Goal: Transaction & Acquisition: Purchase product/service

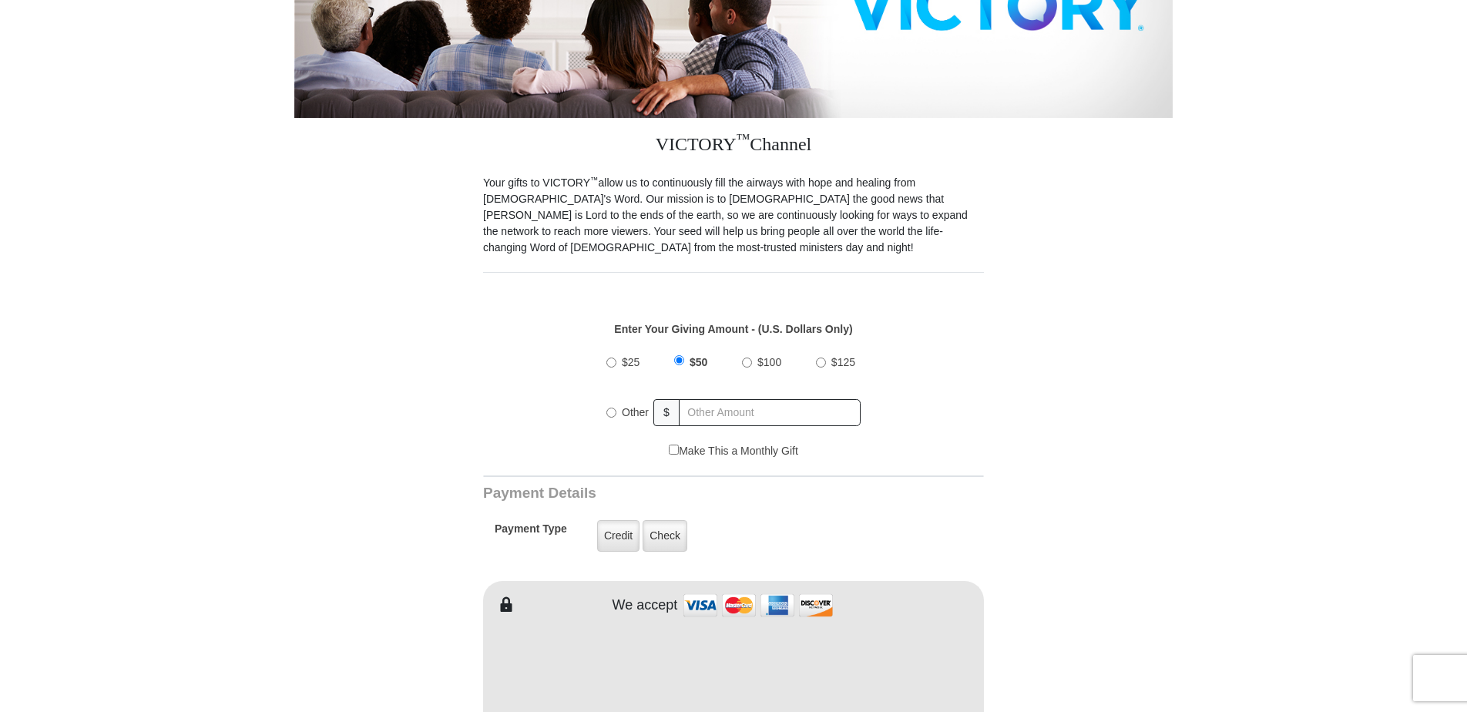
click at [609, 408] on input "Other" at bounding box center [611, 413] width 10 height 10
radio input "true"
click at [695, 399] on input "75" at bounding box center [770, 412] width 180 height 27
click at [773, 399] on input "7755" at bounding box center [770, 412] width 180 height 27
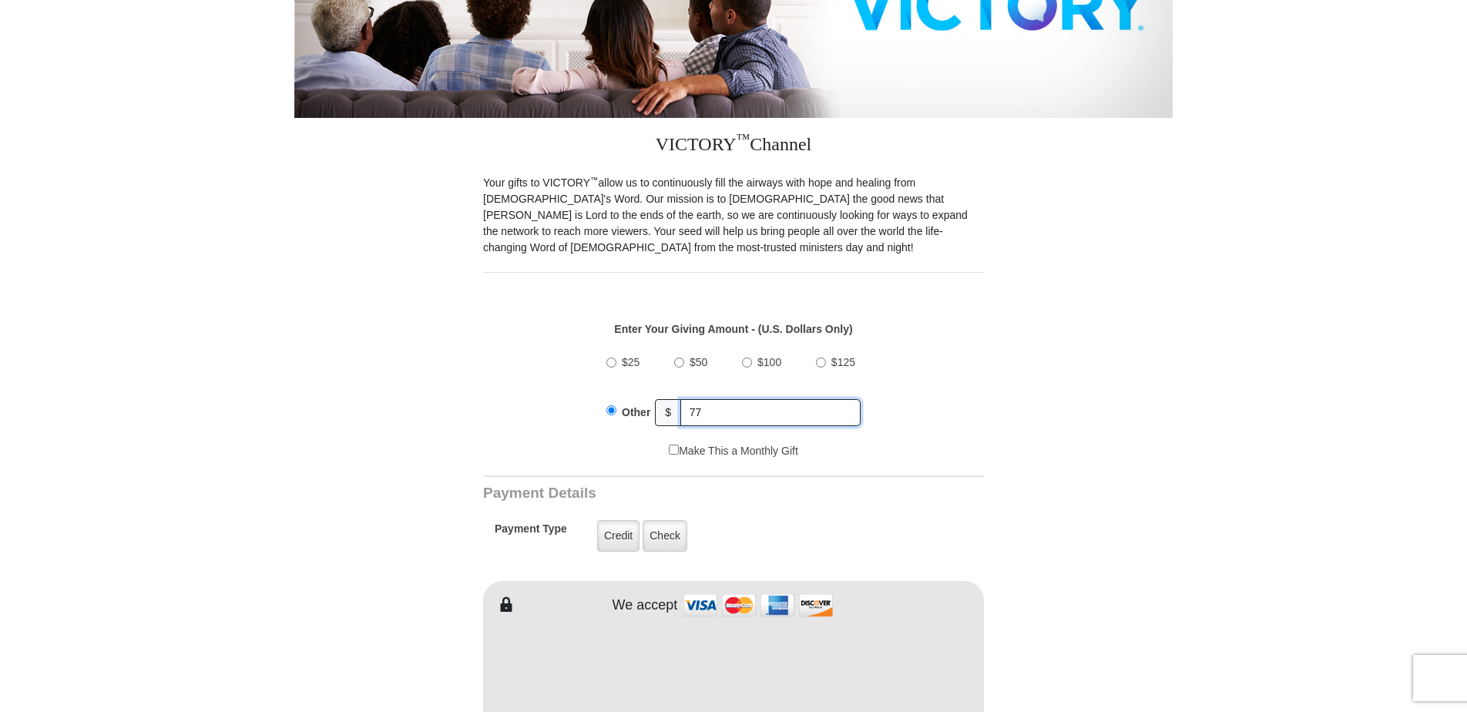
type input "7"
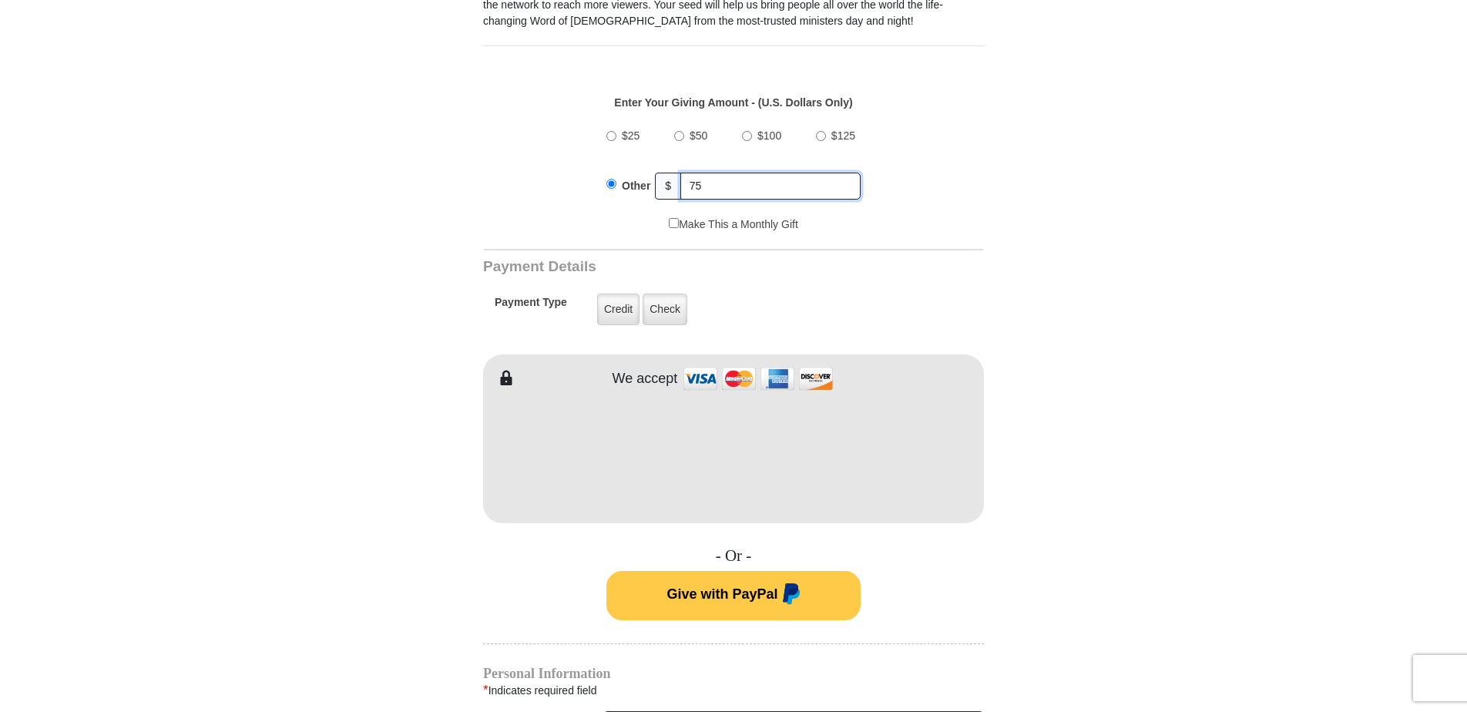
scroll to position [539, 0]
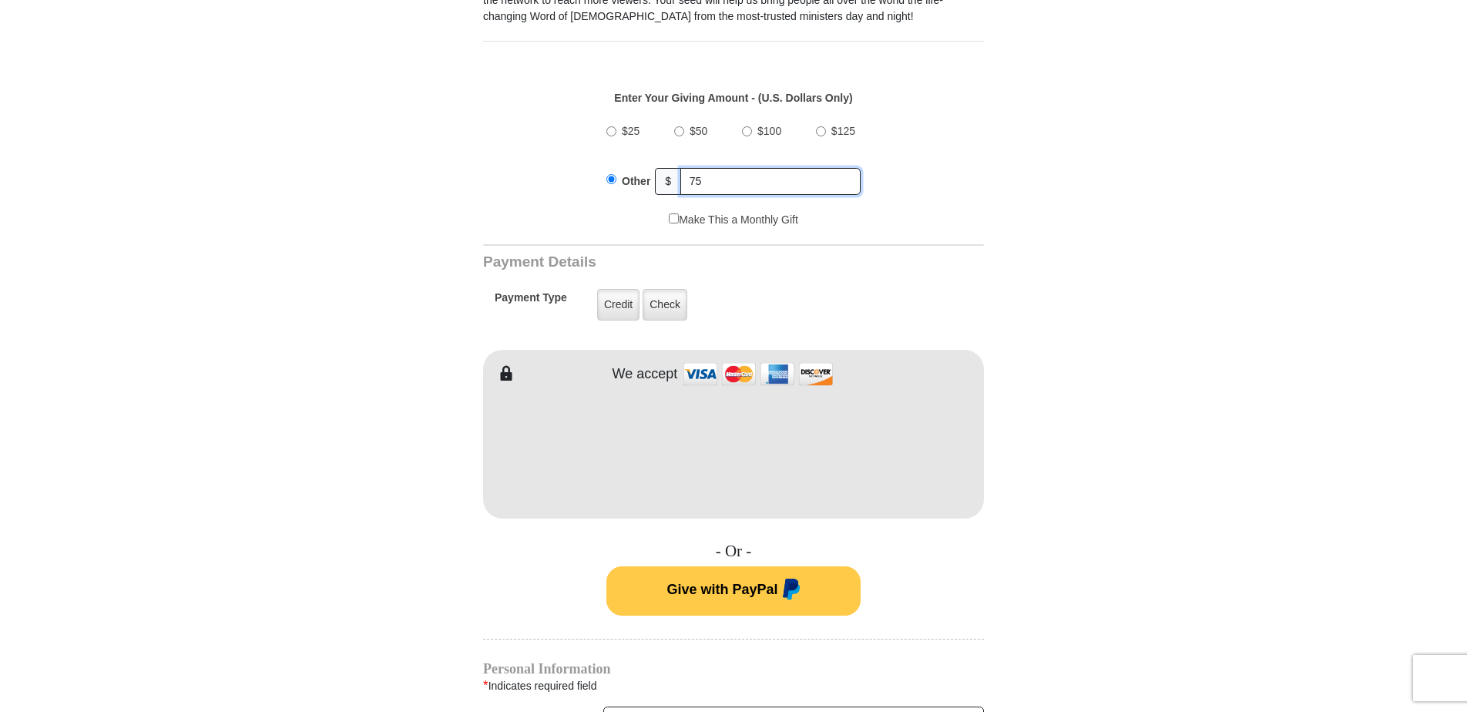
type input "75"
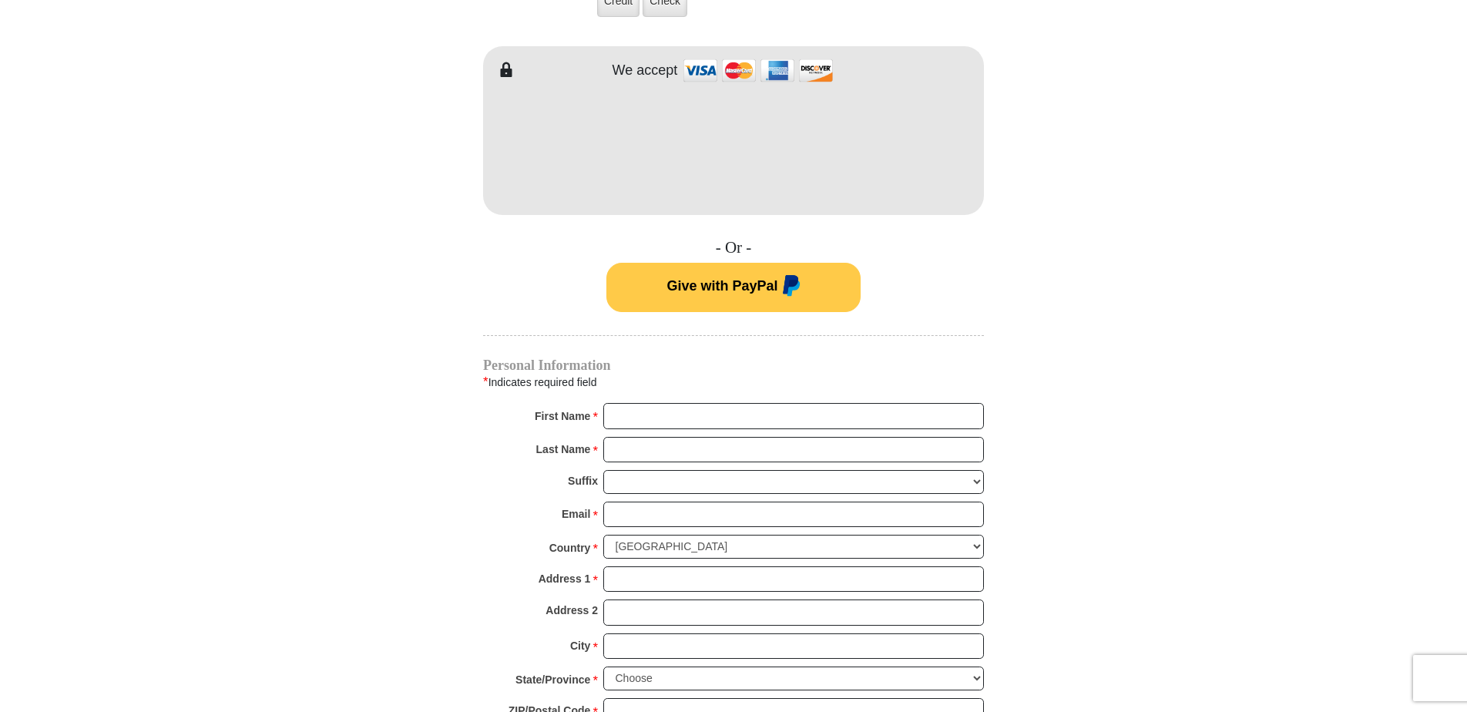
scroll to position [847, 0]
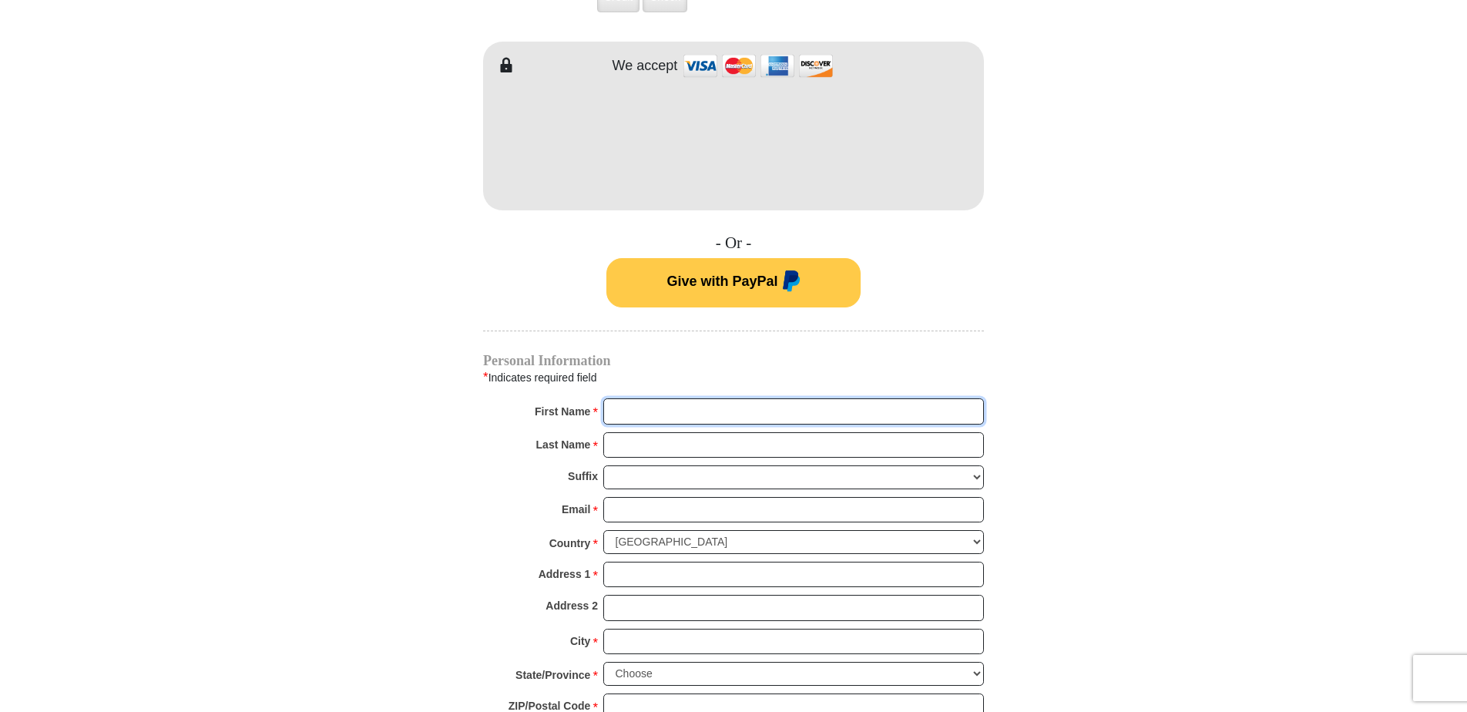
click at [622, 398] on input "First Name *" at bounding box center [793, 411] width 381 height 26
type input "Iva [PERSON_NAME]"
type input "[PERSON_NAME]"
type input "[EMAIL_ADDRESS][DOMAIN_NAME]"
type input "[STREET_ADDRESS][PERSON_NAME]"
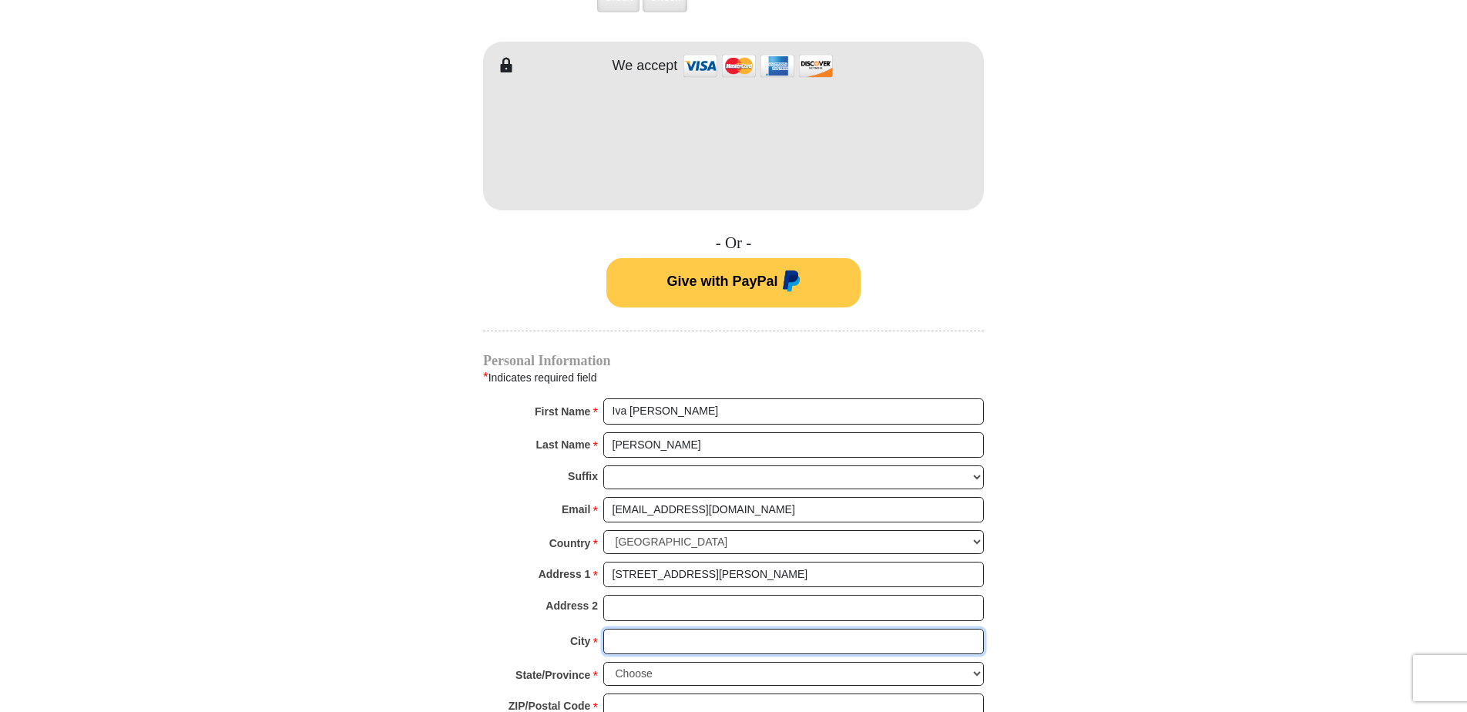
type input "[GEOGRAPHIC_DATA]"
select select "KY"
type input "42262"
type input "9314366385"
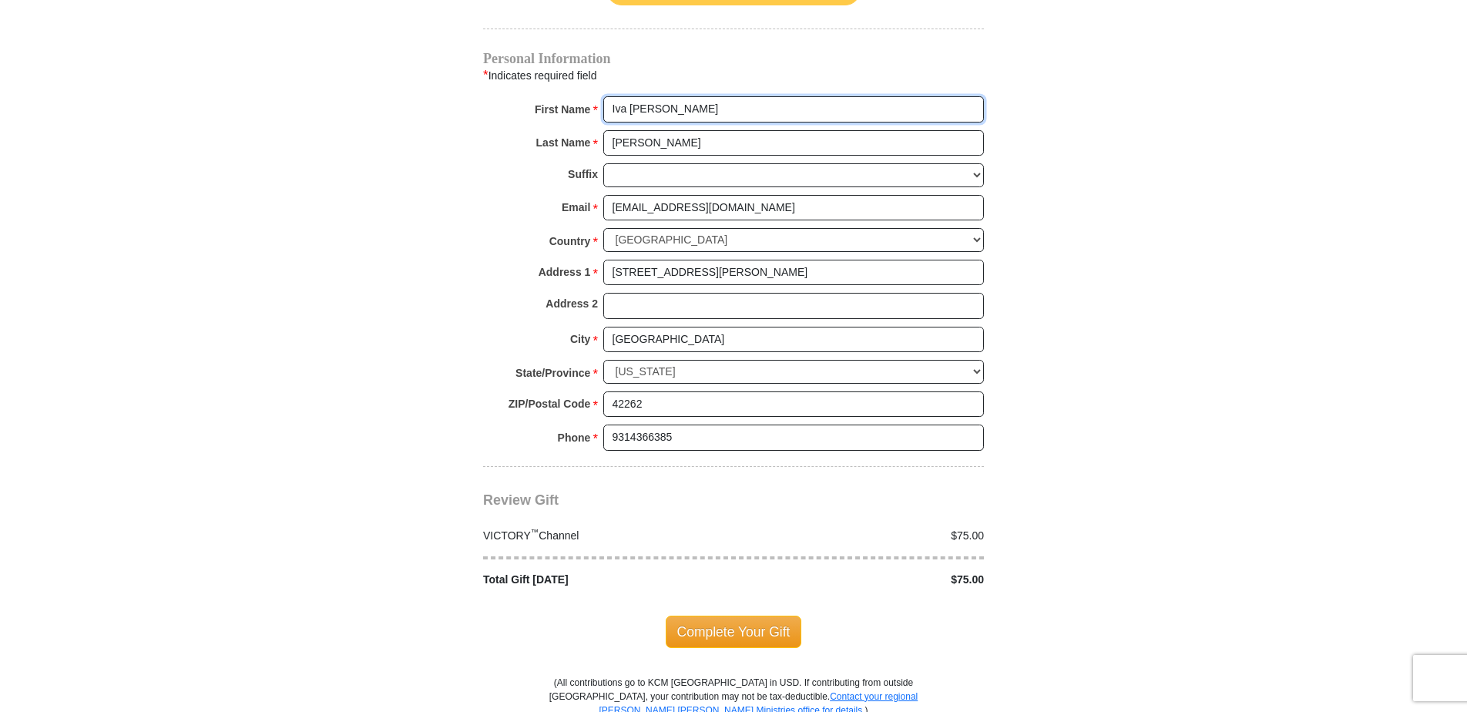
scroll to position [1156, 0]
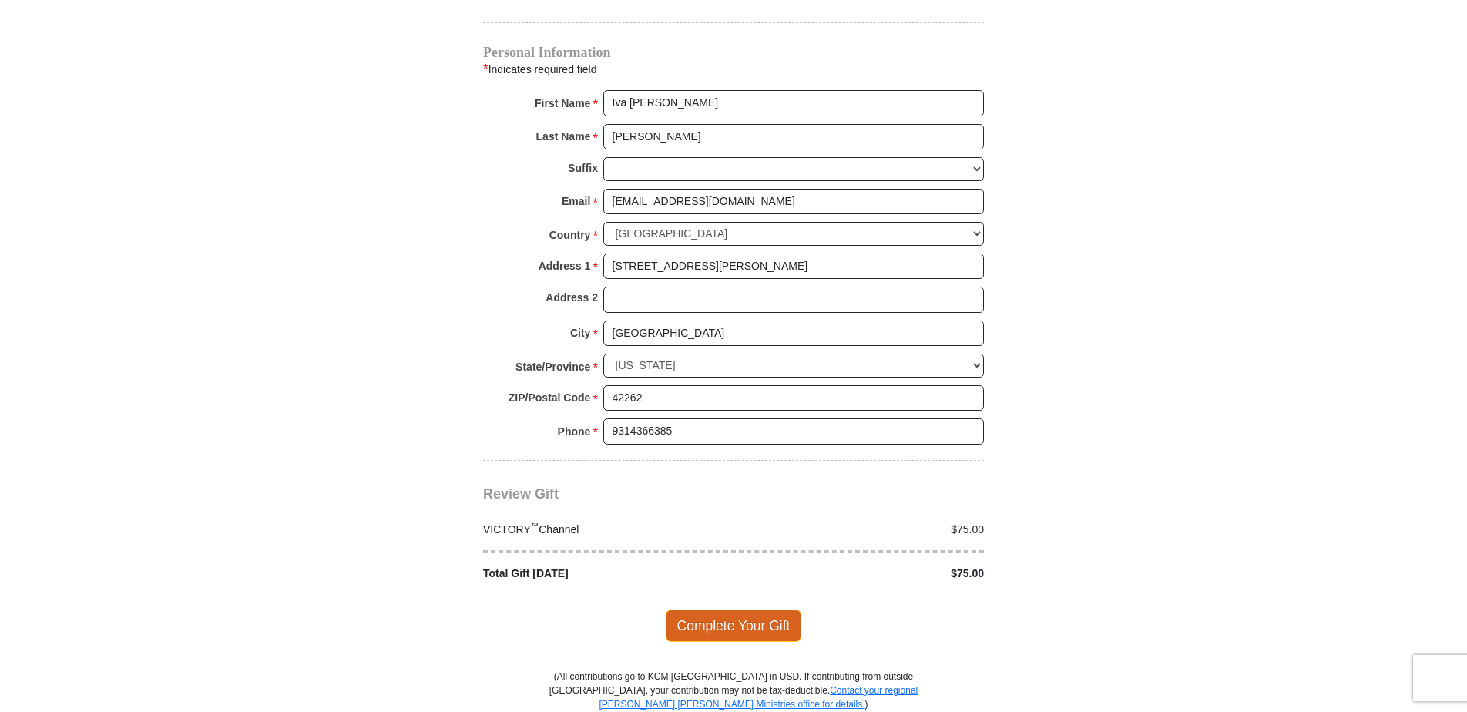
click at [747, 615] on span "Complete Your Gift" at bounding box center [734, 625] width 136 height 32
